Goal: Find specific page/section: Find specific page/section

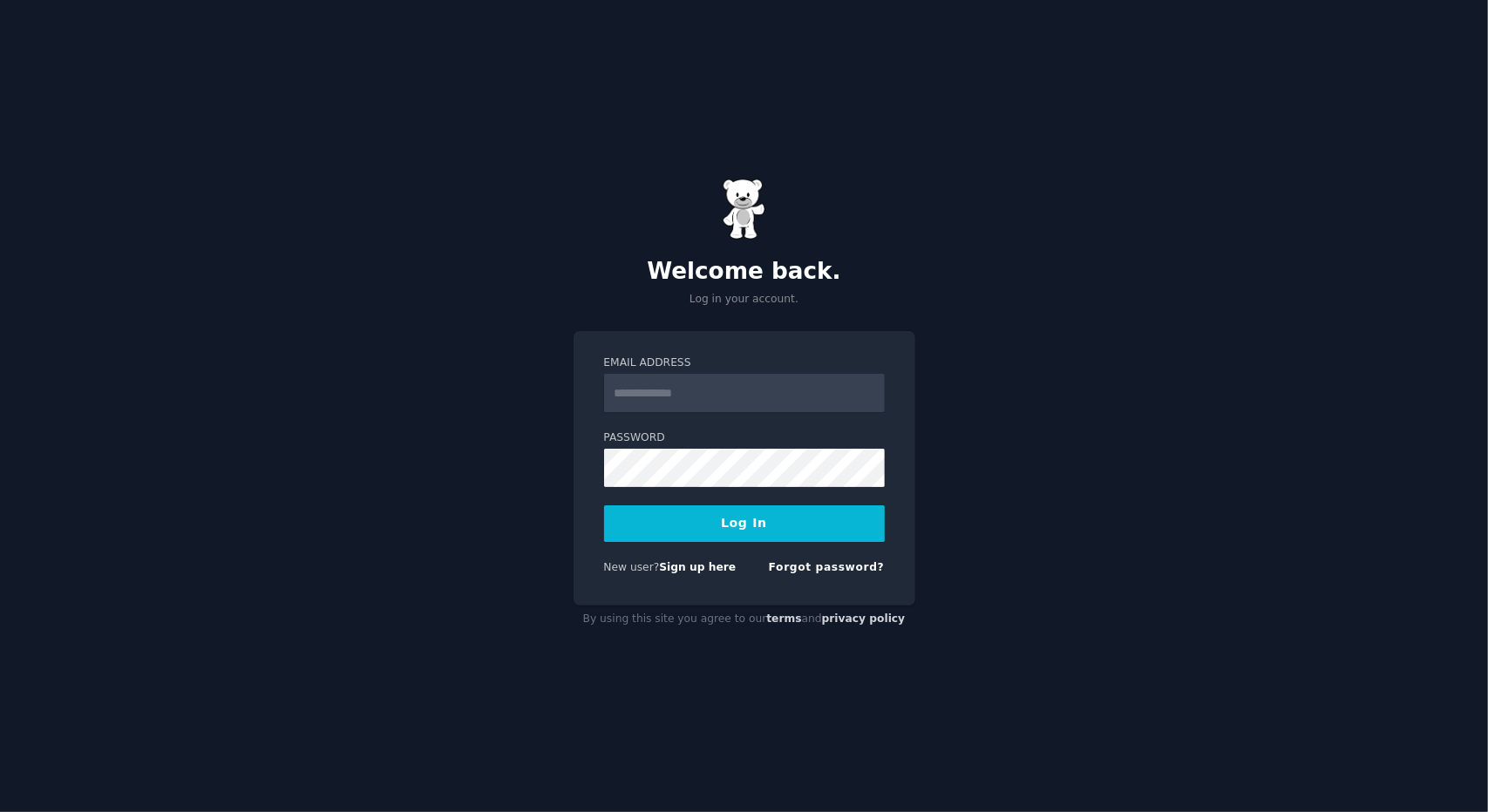
type input "**********"
click at [716, 526] on button "Log In" at bounding box center [744, 523] width 281 height 36
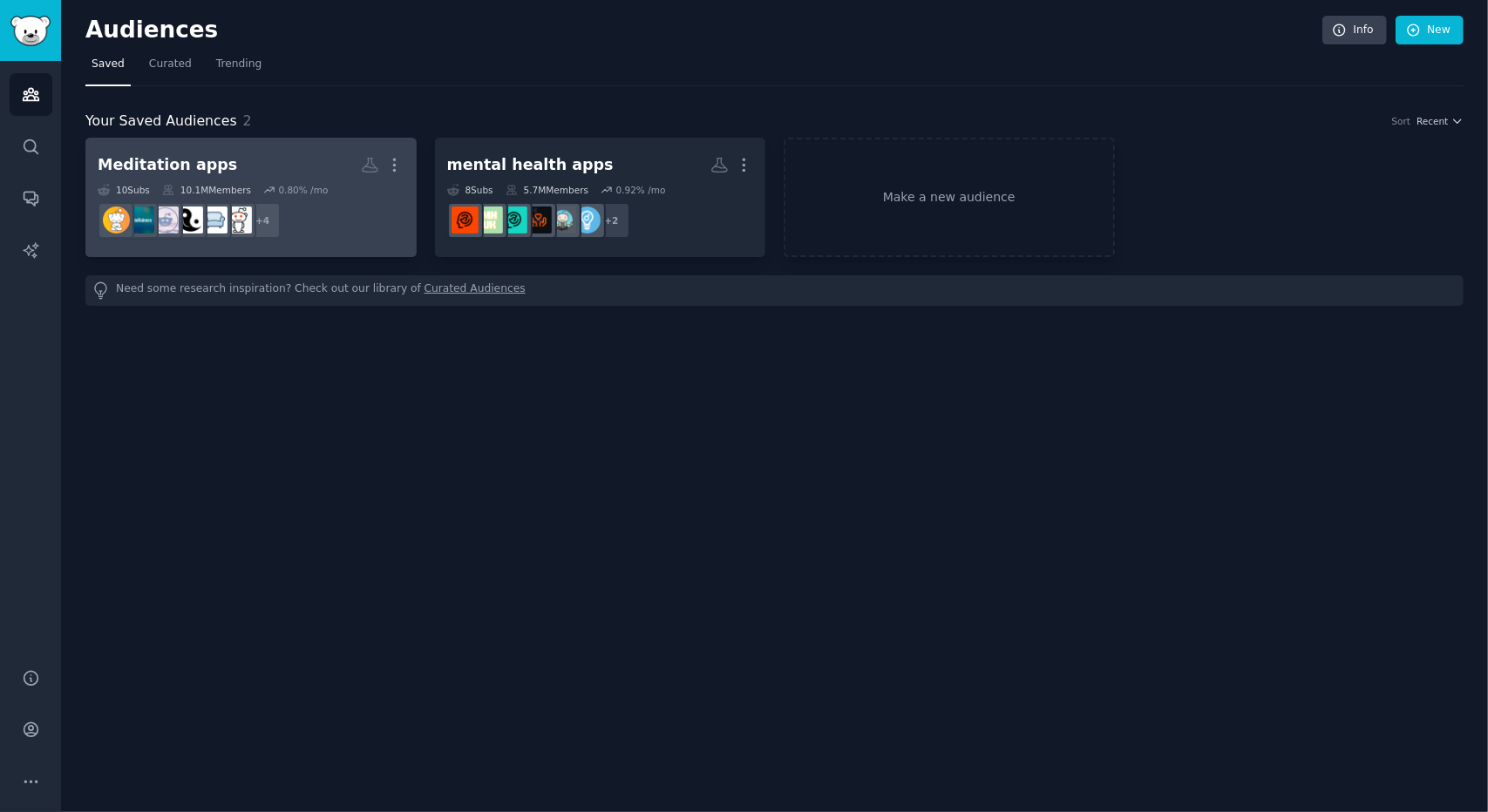
click at [266, 177] on h2 "Meditation apps More" at bounding box center [251, 165] width 307 height 30
